Goal: Transaction & Acquisition: Subscribe to service/newsletter

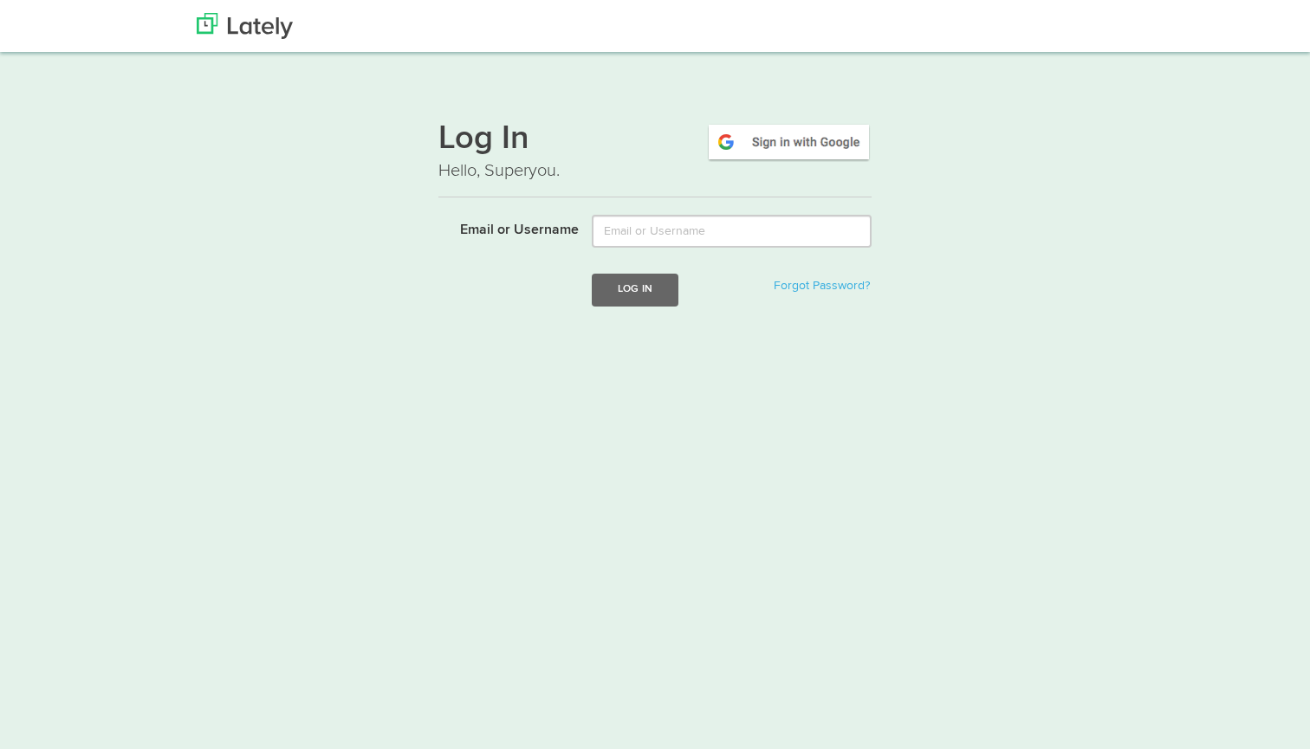
click at [758, 134] on img at bounding box center [788, 142] width 165 height 40
type input "hewardg5@gmail.com"
click at [634, 289] on button "Log In" at bounding box center [635, 290] width 87 height 32
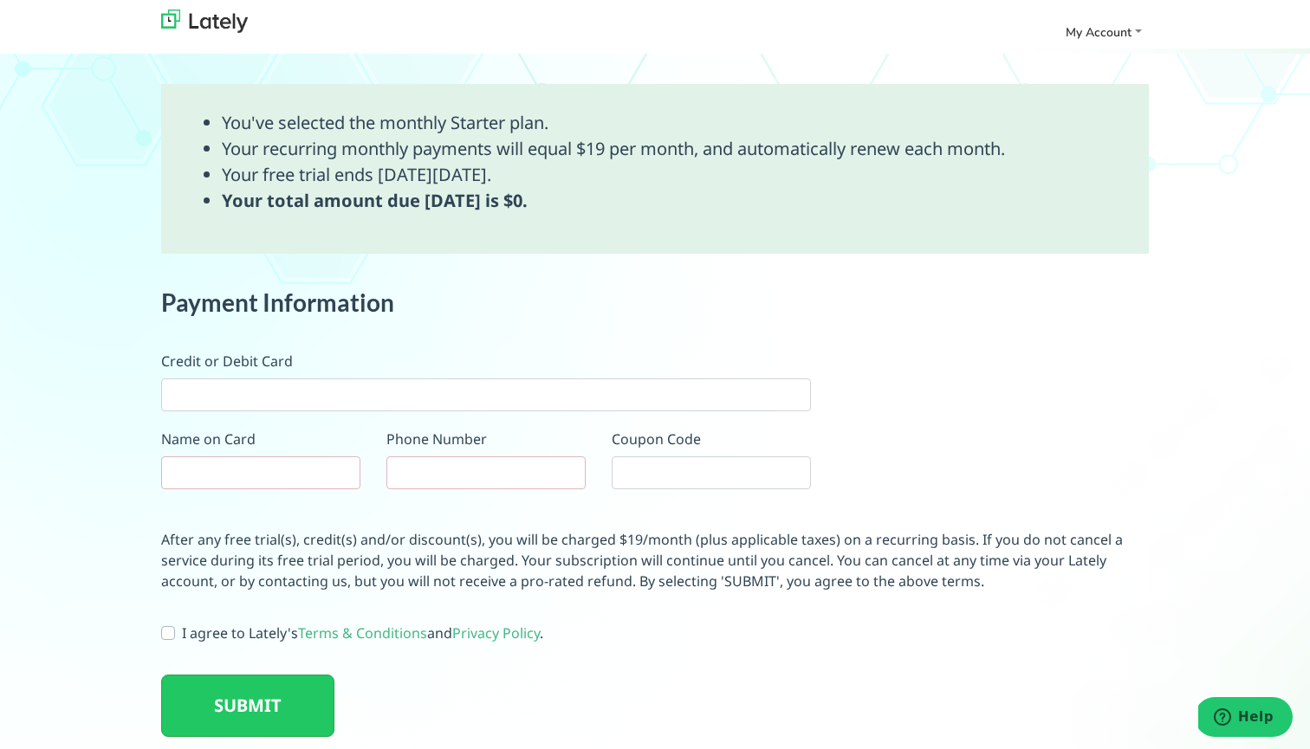
click at [329, 412] on div "Payment Information Credit or Debit Card Name on Card Phone Number Coupon Code" at bounding box center [486, 396] width 650 height 215
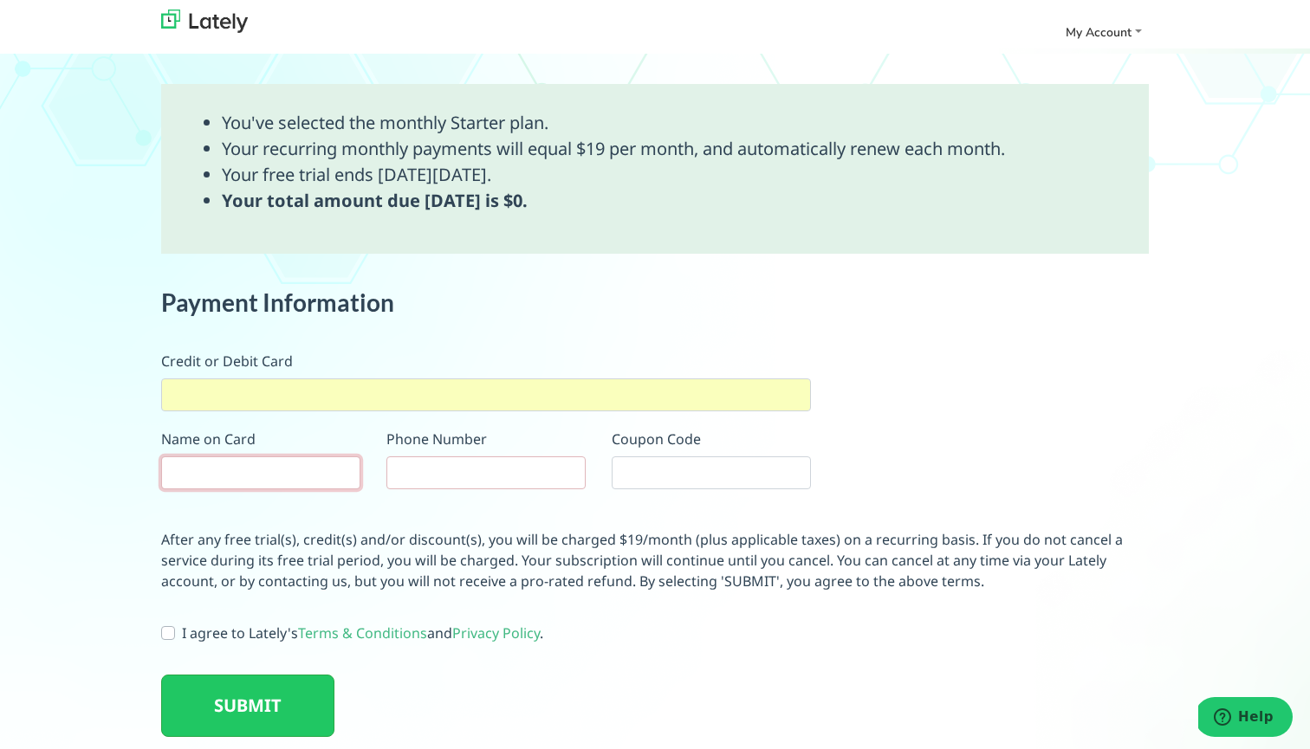
click at [248, 465] on input "text" at bounding box center [260, 473] width 199 height 33
type input "Gage Heward"
type input "3852109997"
click at [182, 630] on label "I agree to Lately's Terms & Conditions and Privacy Policy ." at bounding box center [362, 633] width 361 height 21
click at [167, 630] on input "I agree to Lately's Terms & Conditions and Privacy Policy ." at bounding box center [168, 631] width 14 height 17
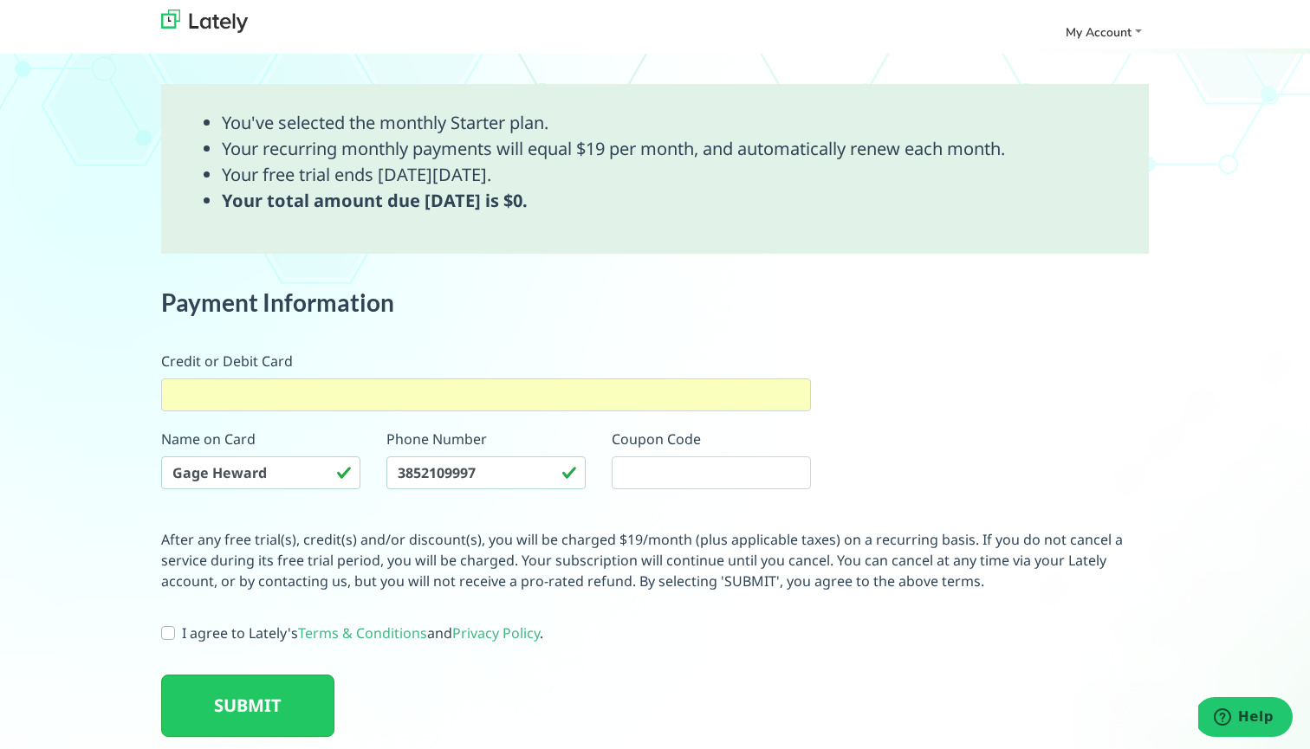
checkbox input "true"
click at [286, 707] on button "SUBMIT" at bounding box center [247, 706] width 173 height 62
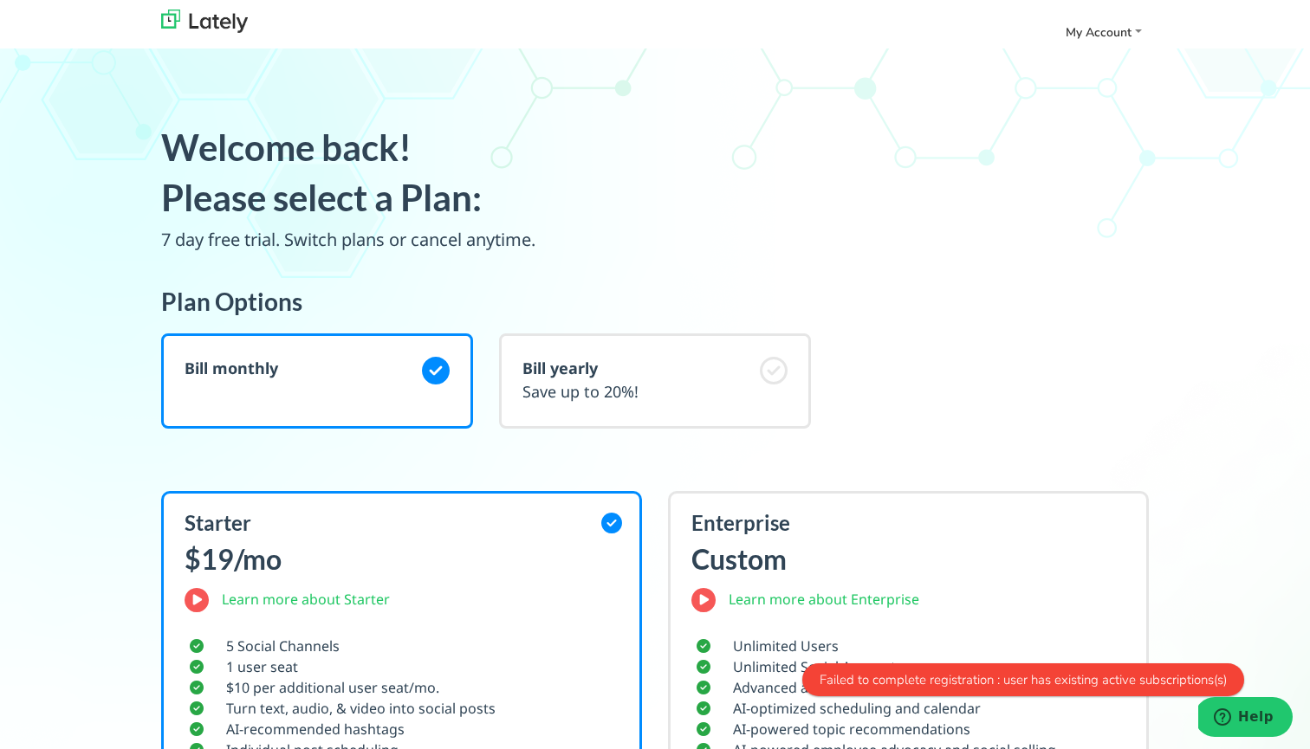
scroll to position [0, 0]
click at [1100, 24] on span "My Account" at bounding box center [1099, 32] width 66 height 16
click at [237, 23] on img at bounding box center [204, 21] width 87 height 23
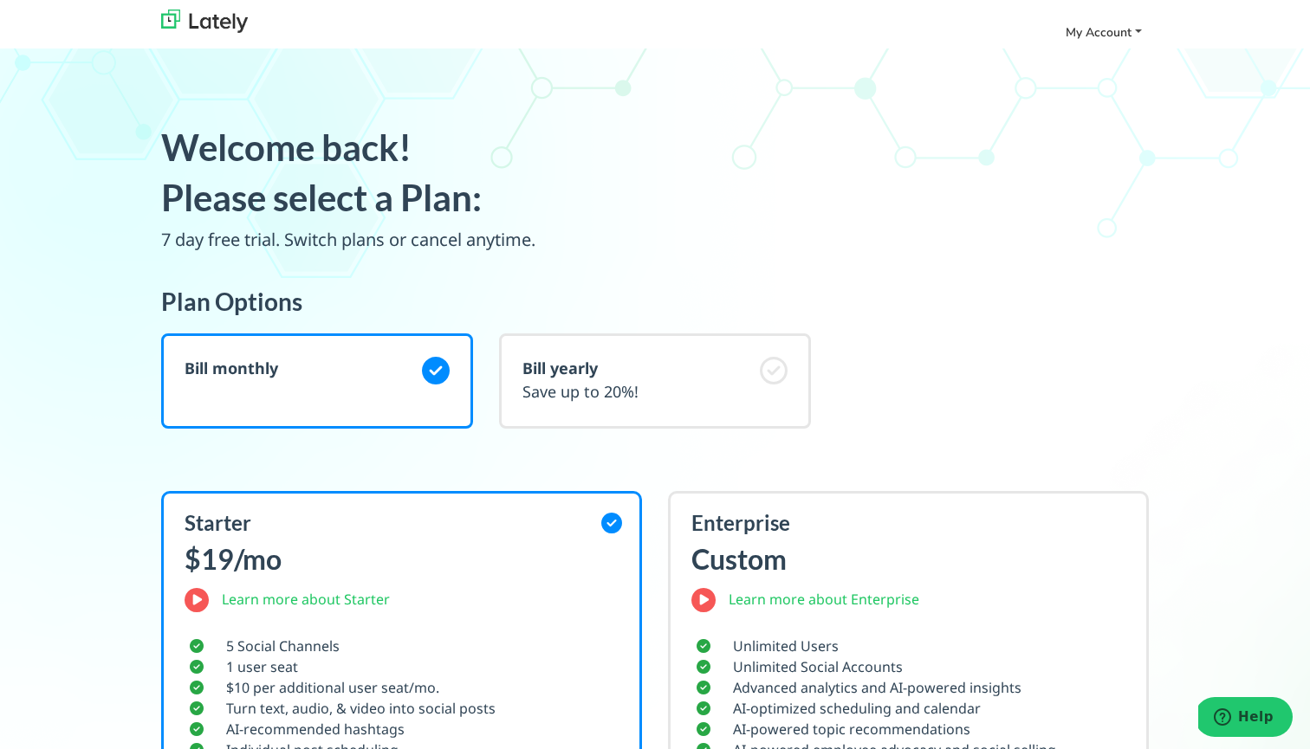
click at [1087, 18] on link "My Account" at bounding box center [1104, 32] width 90 height 29
click at [195, 12] on img at bounding box center [204, 21] width 87 height 23
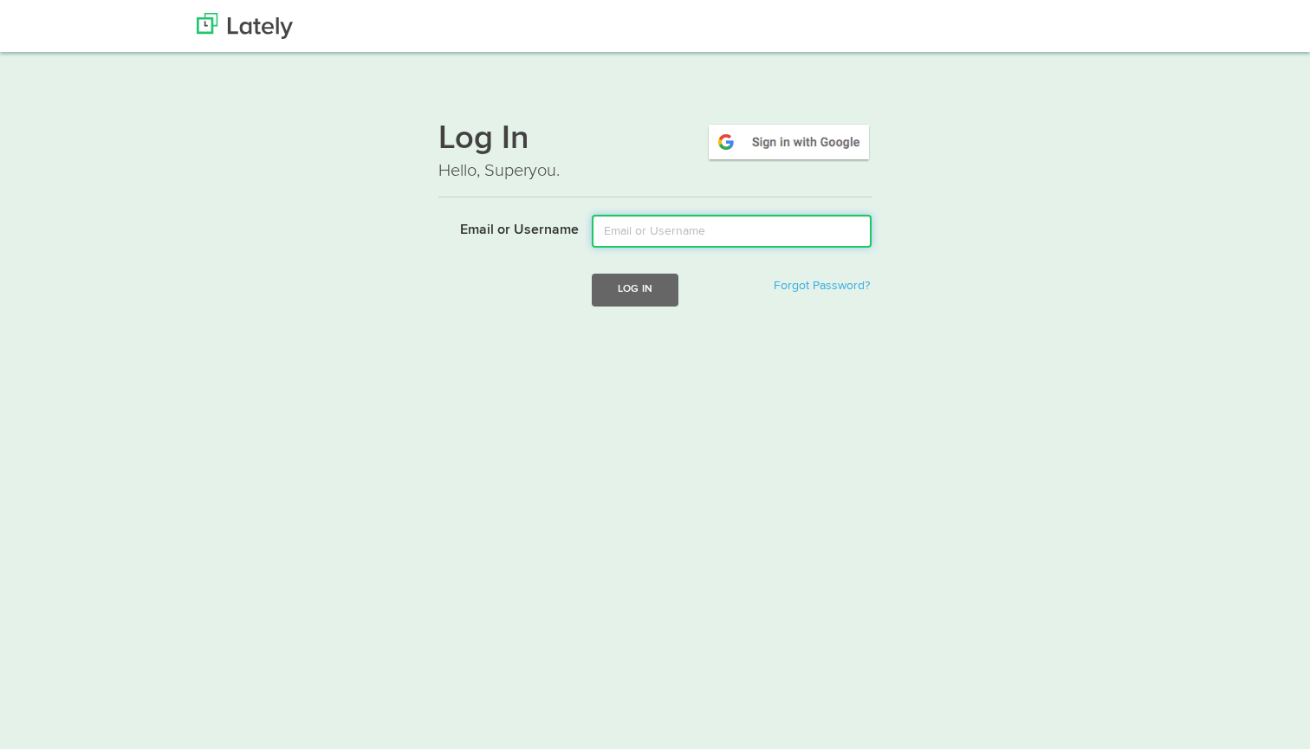
type input "hewardg5@gmail.com"
click at [760, 228] on input "[EMAIL_ADDRESS][DOMAIN_NAME]" at bounding box center [732, 231] width 280 height 33
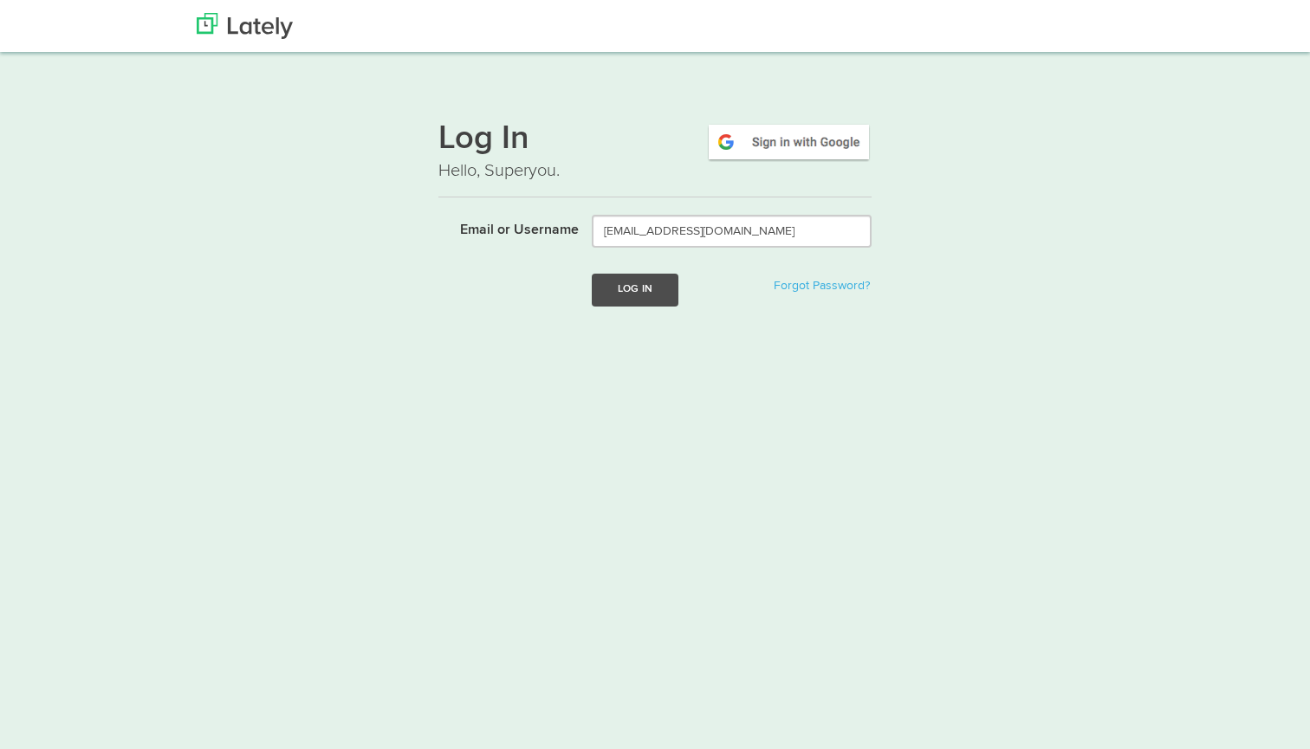
click at [626, 284] on button "Log In" at bounding box center [635, 290] width 87 height 32
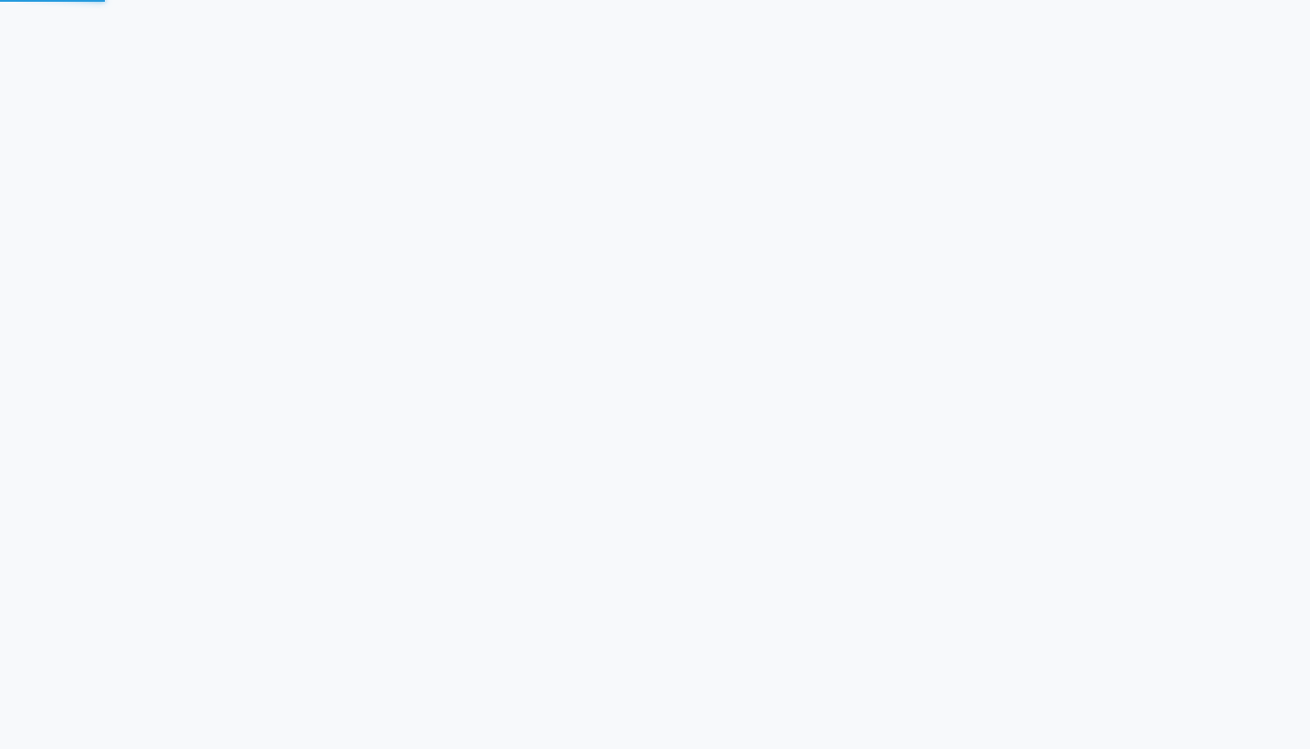
scroll to position [434, 0]
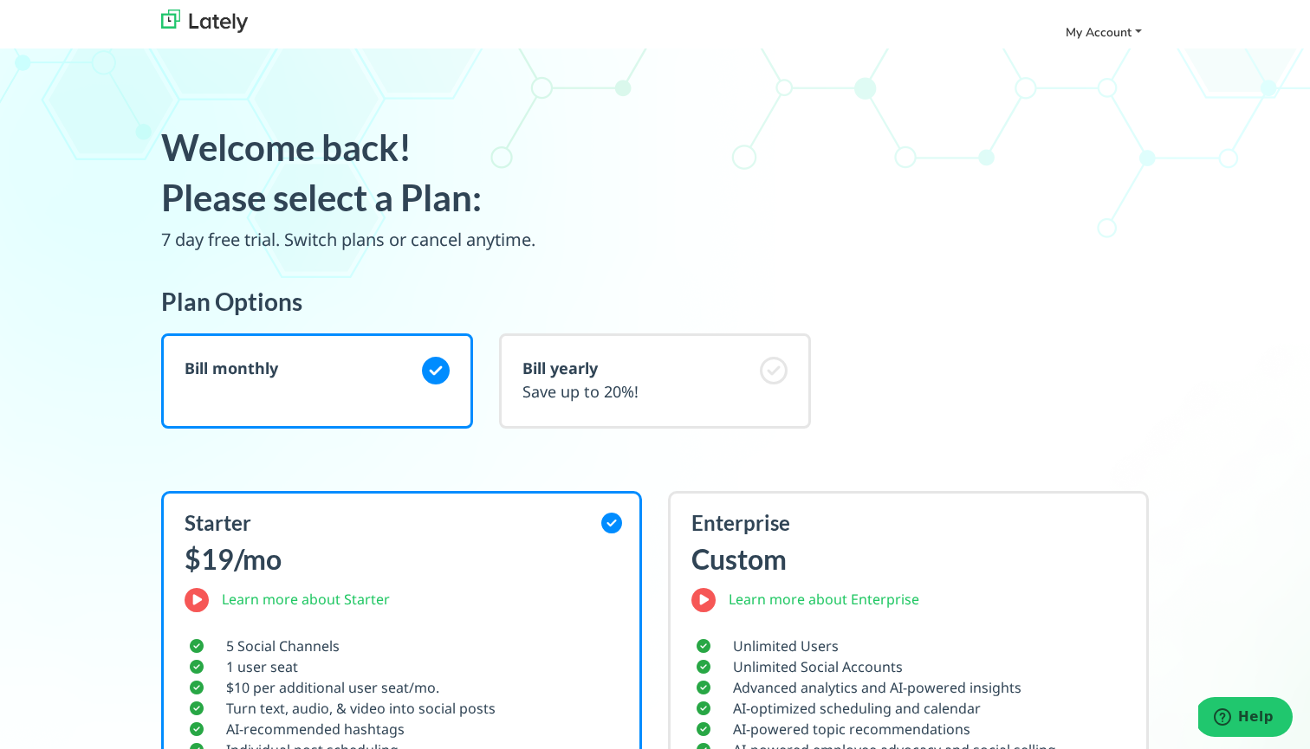
click at [1100, 38] on span "My Account" at bounding box center [1099, 32] width 66 height 16
click at [216, 19] on img at bounding box center [204, 21] width 87 height 23
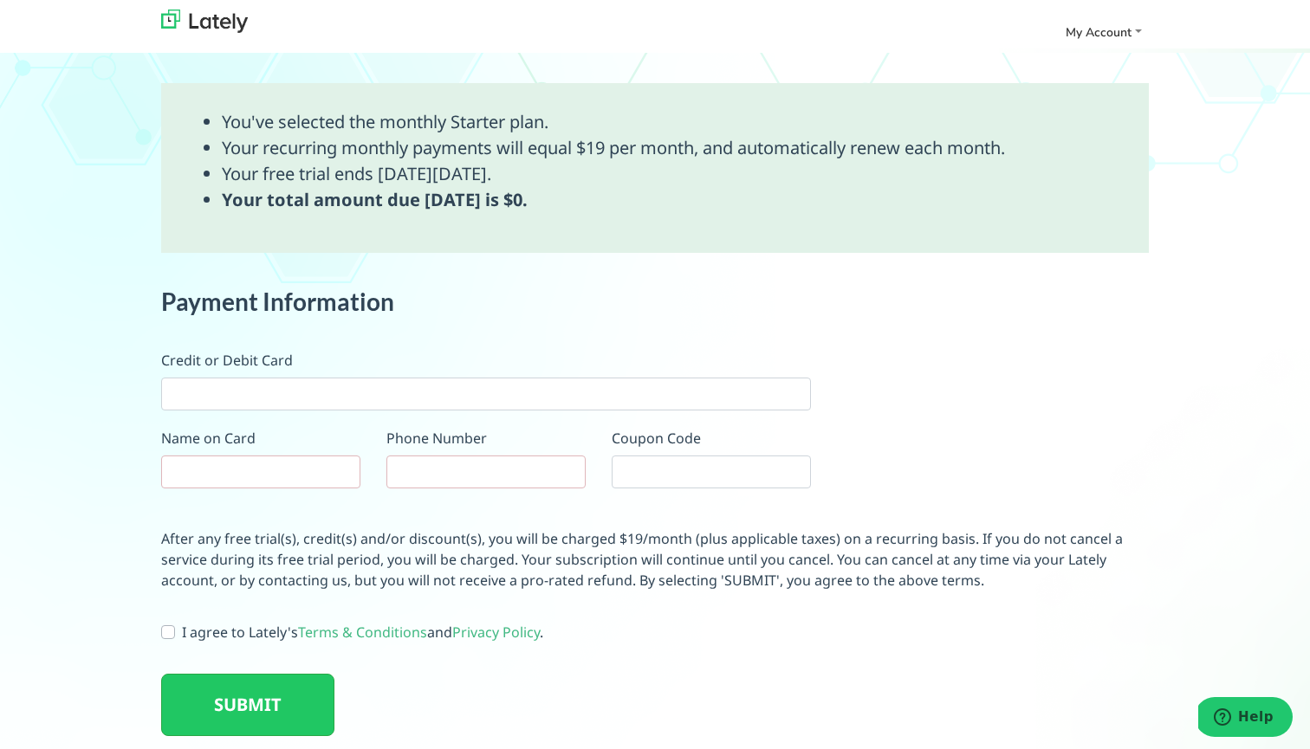
scroll to position [930, 0]
click at [459, 309] on h3 "Payment Information" at bounding box center [486, 303] width 650 height 29
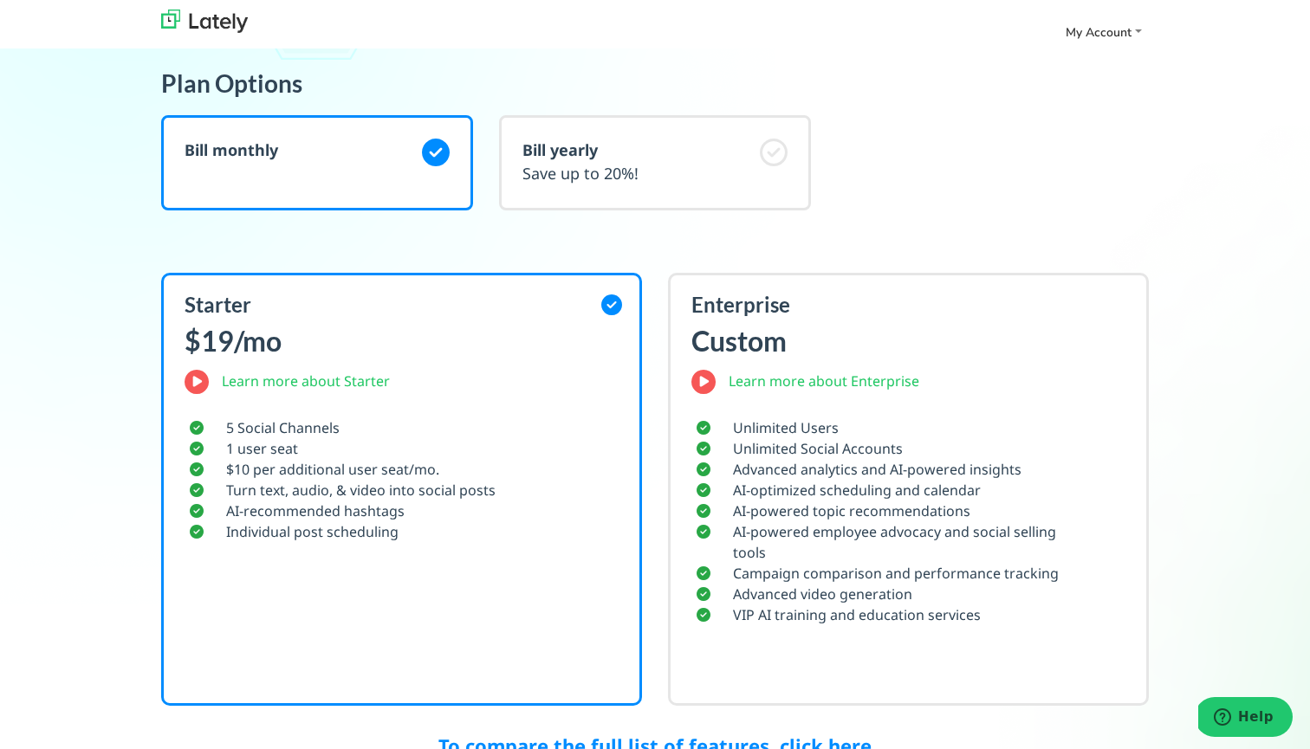
scroll to position [184, 0]
